Goal: Task Accomplishment & Management: Manage account settings

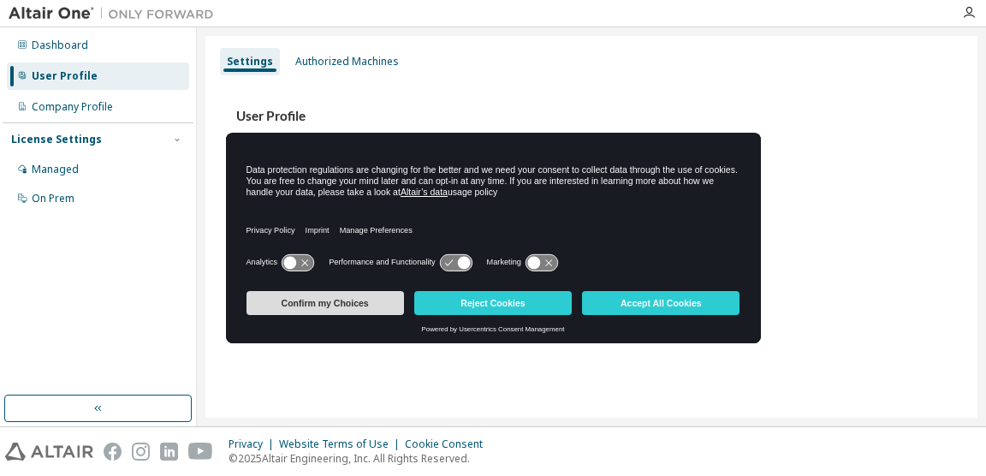
click at [348, 298] on button "Confirm my Choices" at bounding box center [326, 303] width 158 height 24
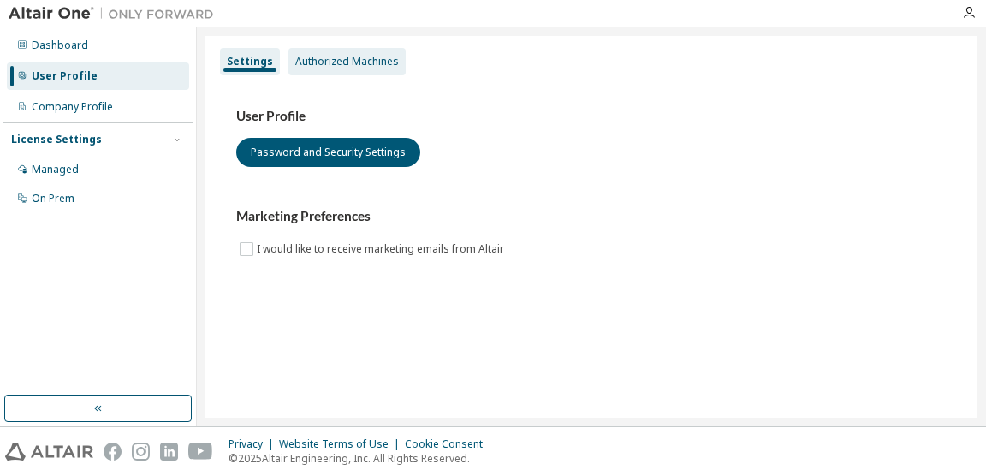
click at [305, 64] on div "Authorized Machines" at bounding box center [347, 62] width 104 height 14
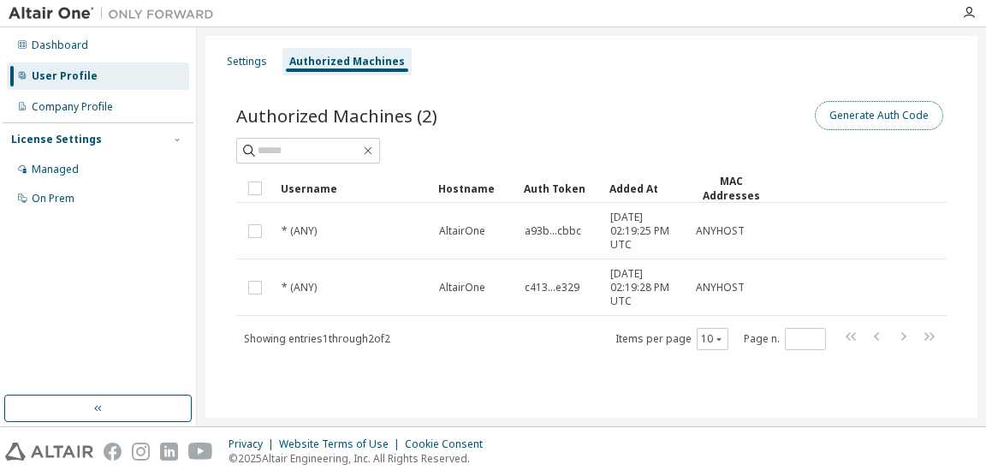
click at [888, 122] on button "Generate Auth Code" at bounding box center [879, 115] width 128 height 29
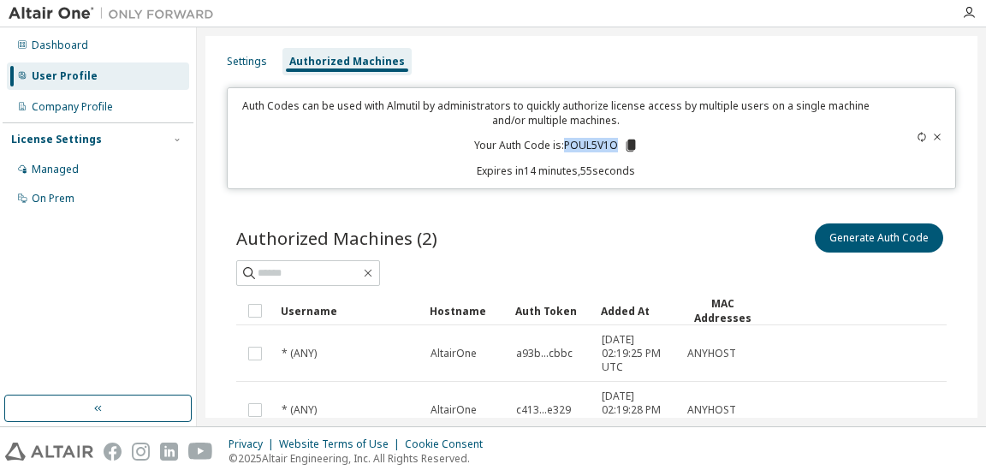
drag, startPoint x: 561, startPoint y: 146, endPoint x: 614, endPoint y: 144, distance: 53.1
click at [614, 144] on p "Your Auth Code is: POUL5V1O" at bounding box center [556, 145] width 164 height 15
drag, startPoint x: 614, startPoint y: 144, endPoint x: 627, endPoint y: 142, distance: 13.0
click at [627, 142] on icon at bounding box center [630, 146] width 9 height 12
